Goal: Task Accomplishment & Management: Manage account settings

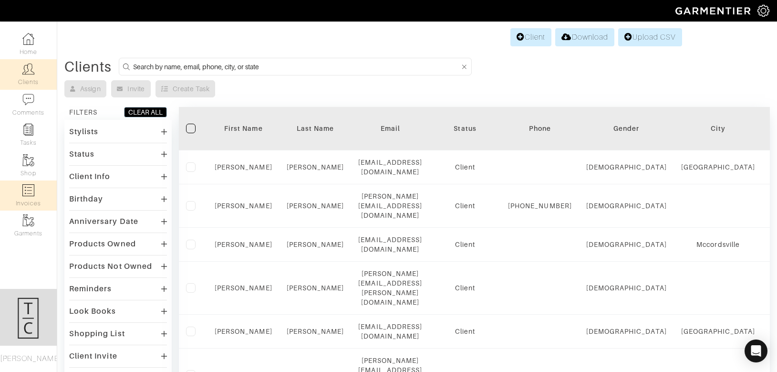
scroll to position [508, 0]
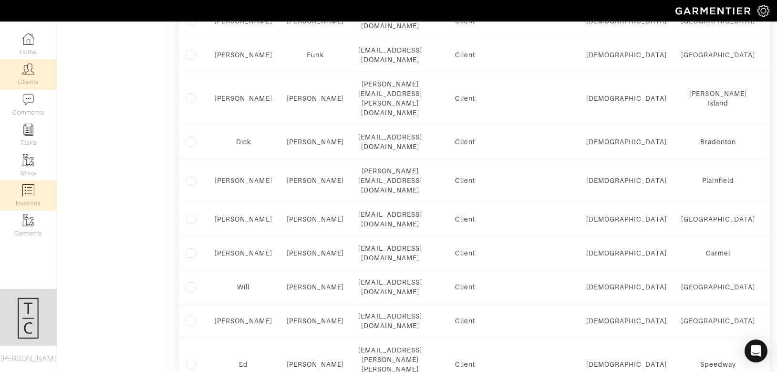
click at [27, 196] on link "Invoices" at bounding box center [28, 195] width 57 height 30
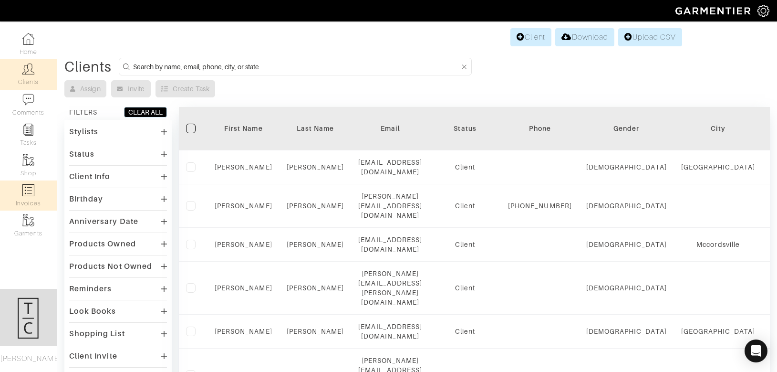
select select
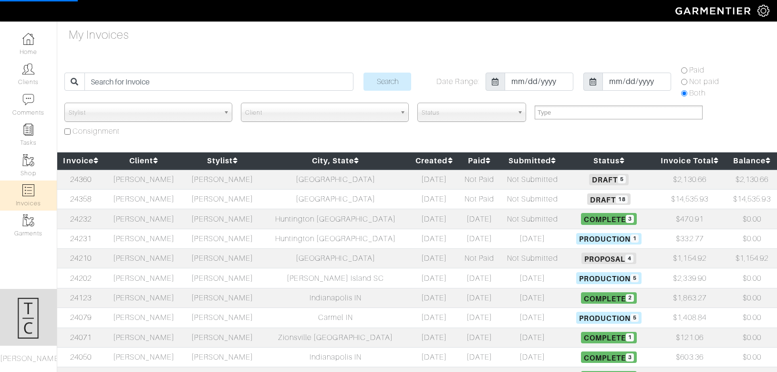
select select
click at [92, 201] on link "24358" at bounding box center [80, 199] width 21 height 9
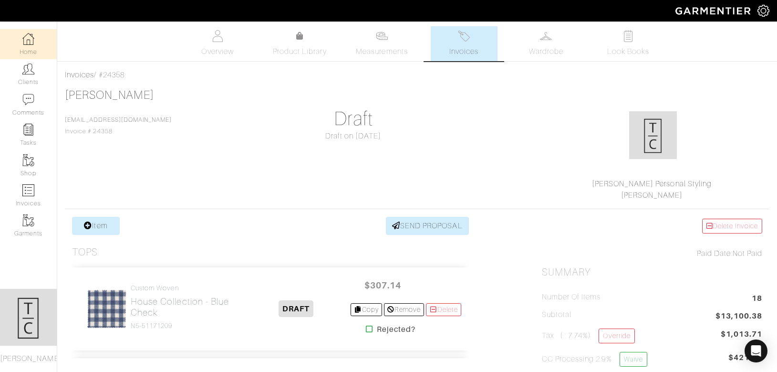
click at [44, 39] on link "Home" at bounding box center [28, 44] width 57 height 30
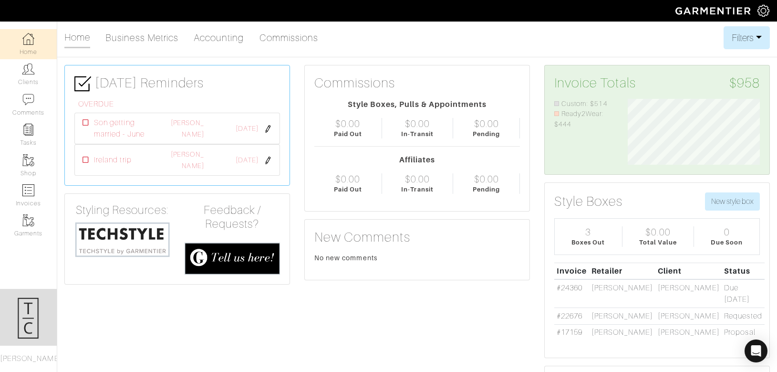
scroll to position [66, 147]
click at [760, 10] on img at bounding box center [763, 11] width 12 height 12
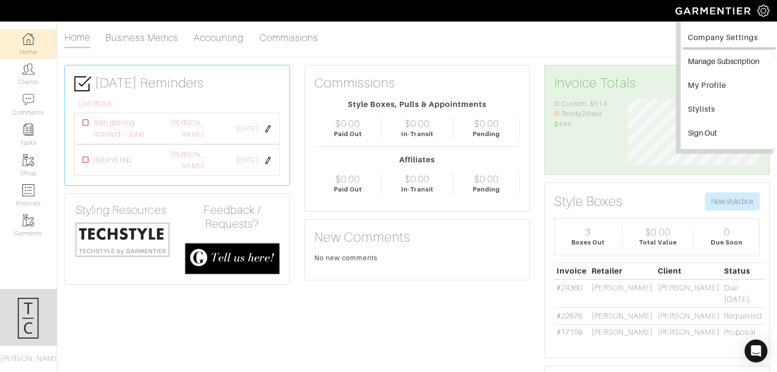
click at [722, 40] on link "Company Settings" at bounding box center [729, 38] width 93 height 21
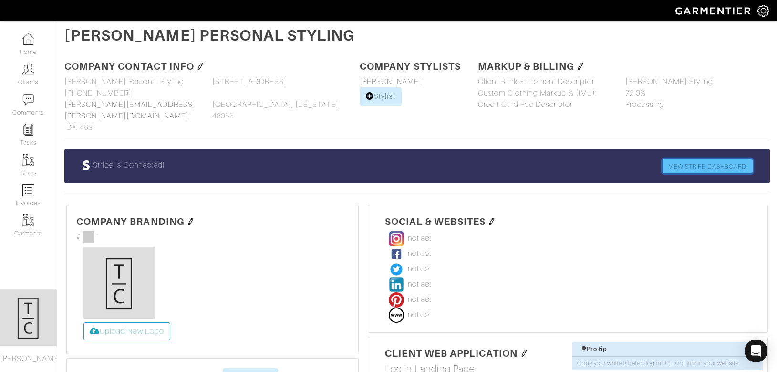
click at [709, 159] on link "VIEW STRIPE DASHBOARD" at bounding box center [707, 166] width 90 height 14
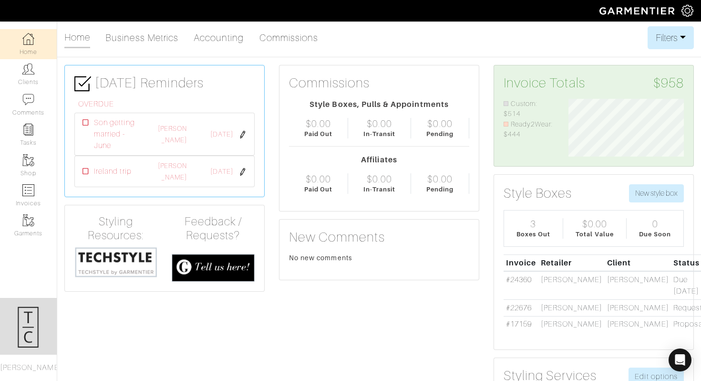
scroll to position [58, 130]
click at [32, 46] on link "Home" at bounding box center [28, 44] width 57 height 30
